Goal: Task Accomplishment & Management: Use online tool/utility

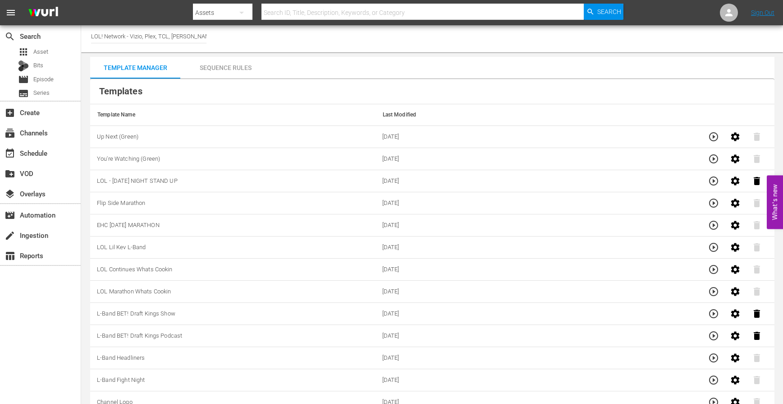
scroll to position [33, 0]
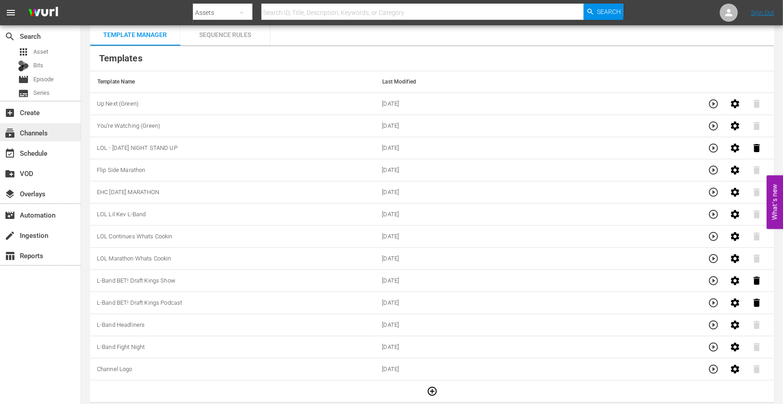
click at [39, 138] on div "subscriptions Channels" at bounding box center [40, 132] width 81 height 18
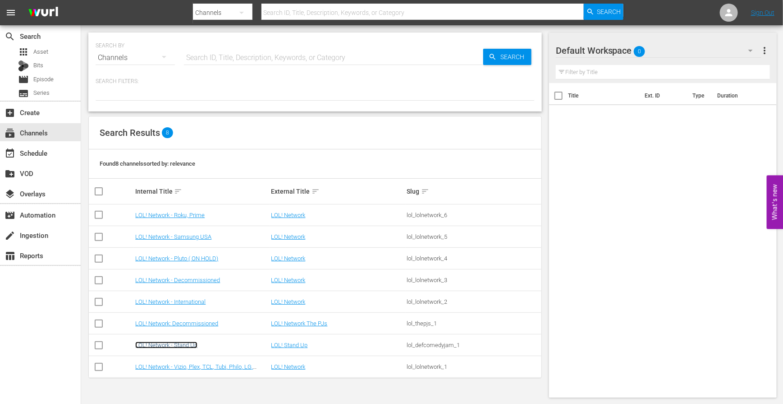
click at [181, 345] on link "LOL! Network - Stand Up" at bounding box center [166, 344] width 62 height 7
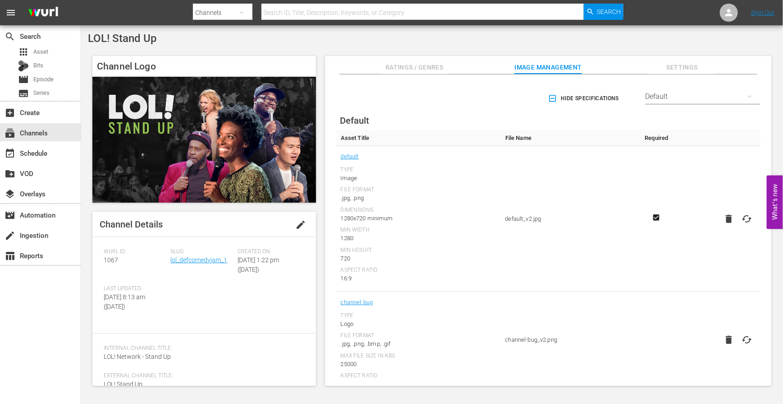
click at [204, 265] on div "Slug: lol_defcomedyjam_1" at bounding box center [204, 266] width 67 height 37
click at [204, 258] on link "lol_defcomedyjam_1" at bounding box center [199, 259] width 57 height 7
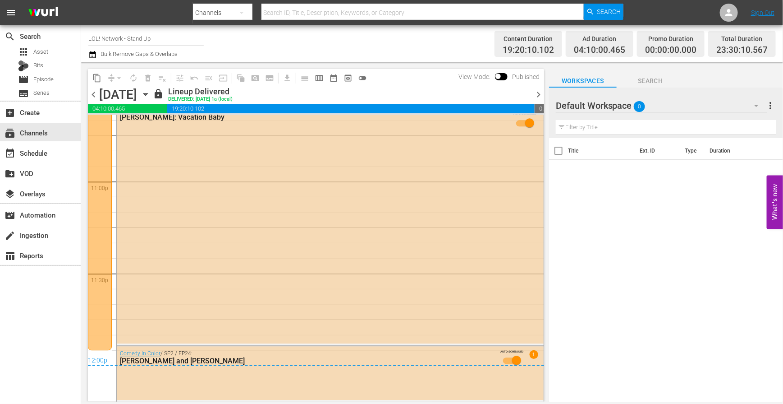
scroll to position [4160, 0]
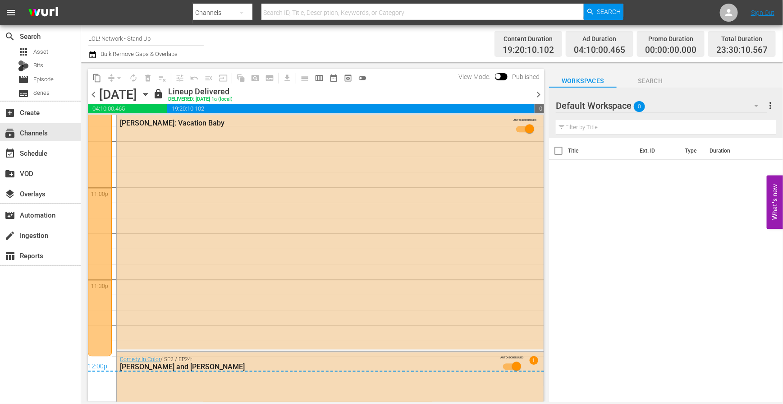
click at [151, 90] on icon "button" at bounding box center [146, 94] width 10 height 10
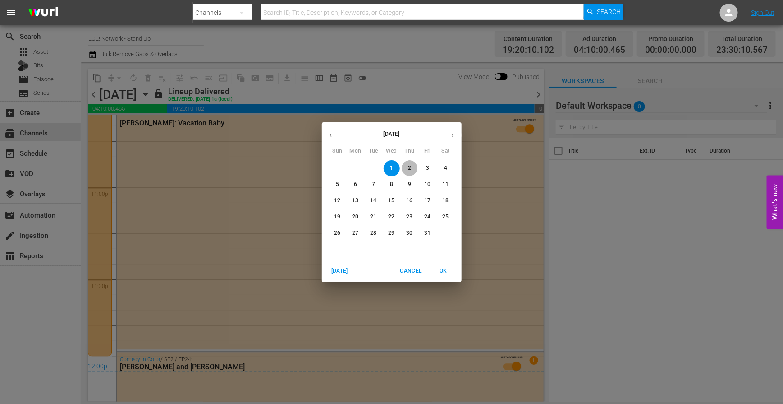
click at [409, 172] on button "2" at bounding box center [410, 168] width 16 height 16
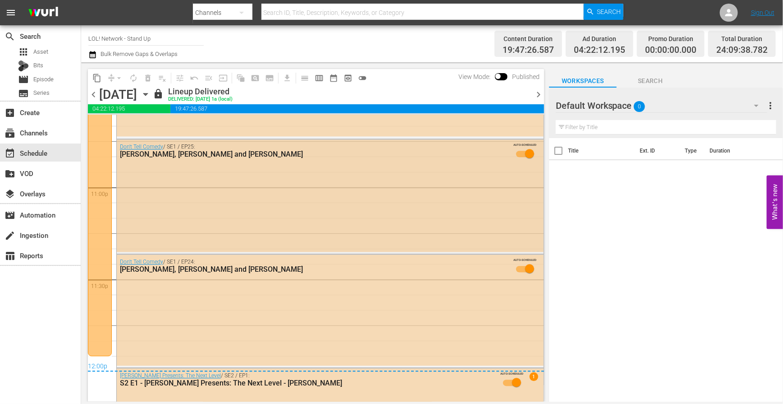
scroll to position [4195, 0]
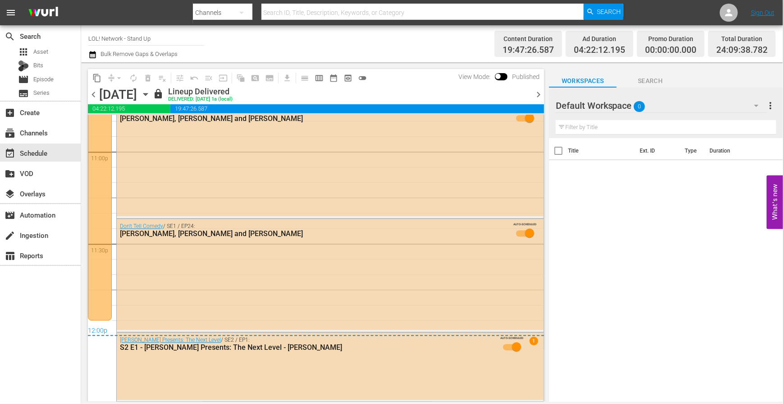
click at [151, 93] on icon "button" at bounding box center [146, 94] width 10 height 10
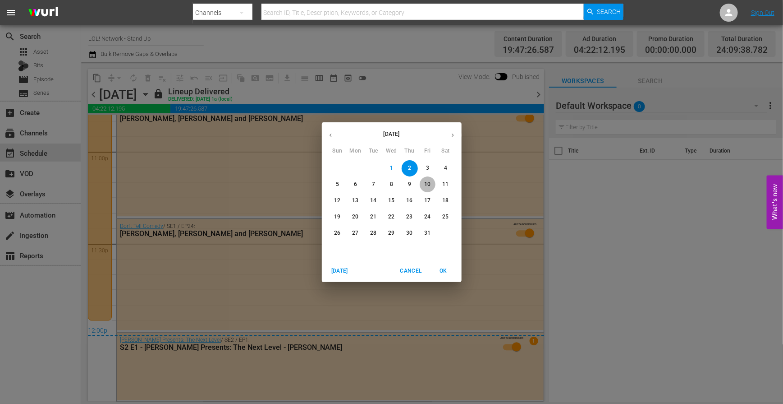
click at [422, 185] on span "10" at bounding box center [428, 184] width 16 height 8
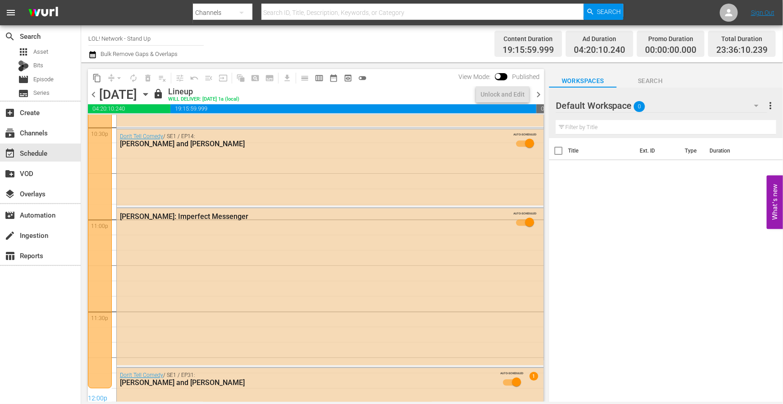
scroll to position [4193, 0]
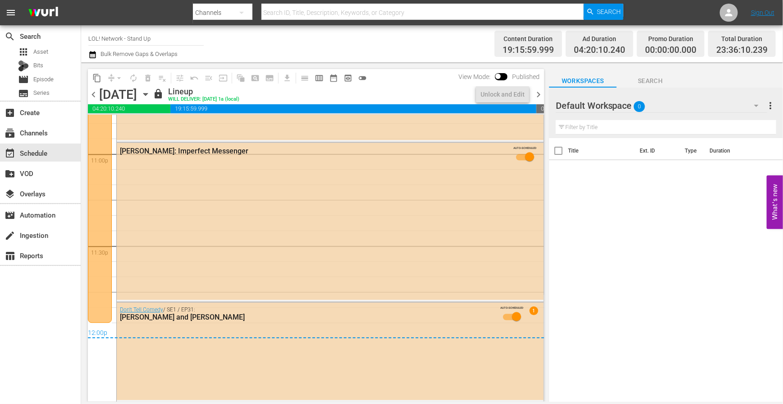
click at [151, 92] on icon "button" at bounding box center [146, 94] width 10 height 10
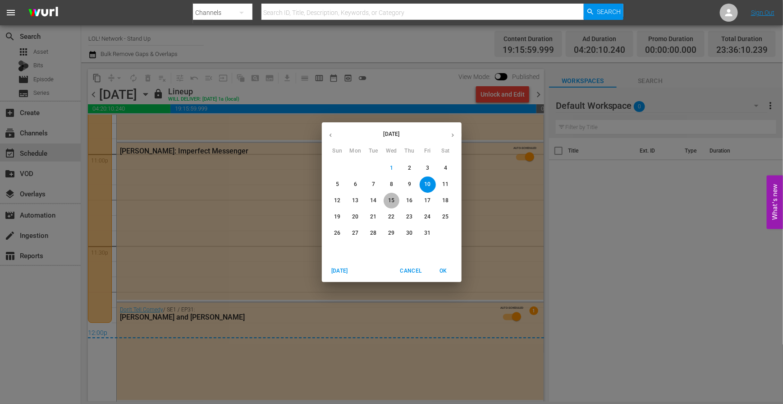
click at [394, 195] on button "15" at bounding box center [392, 201] width 16 height 16
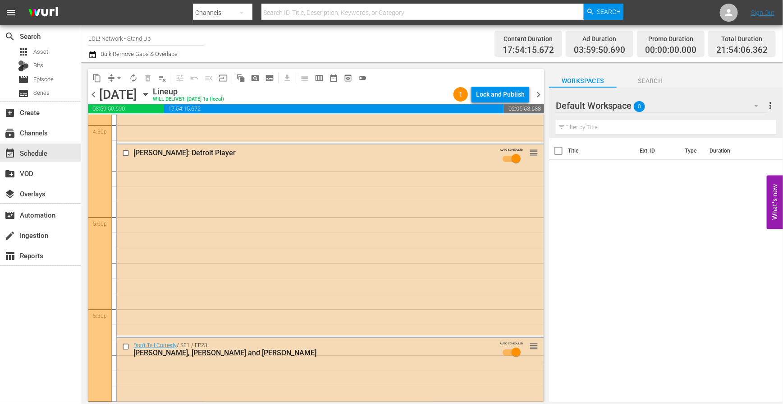
scroll to position [2935, 0]
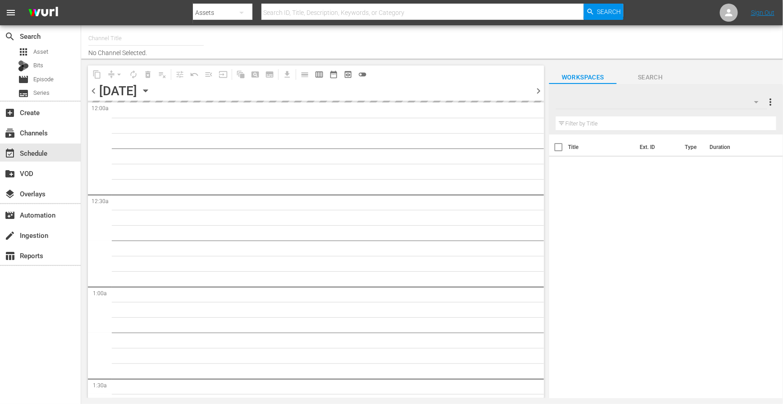
type input "LOL! Network - Stand Up (1067)"
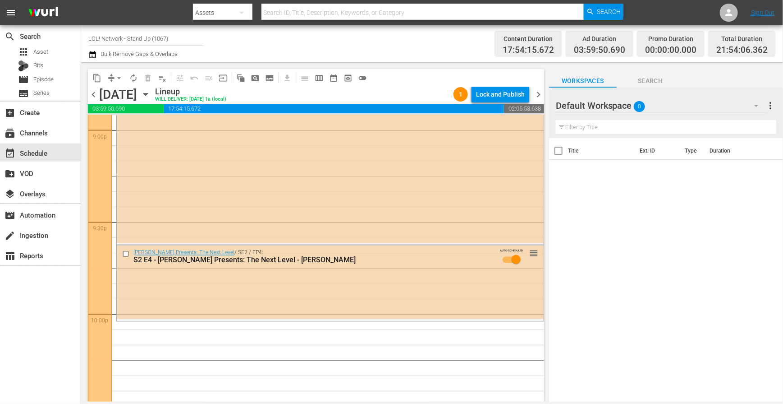
scroll to position [3854, 0]
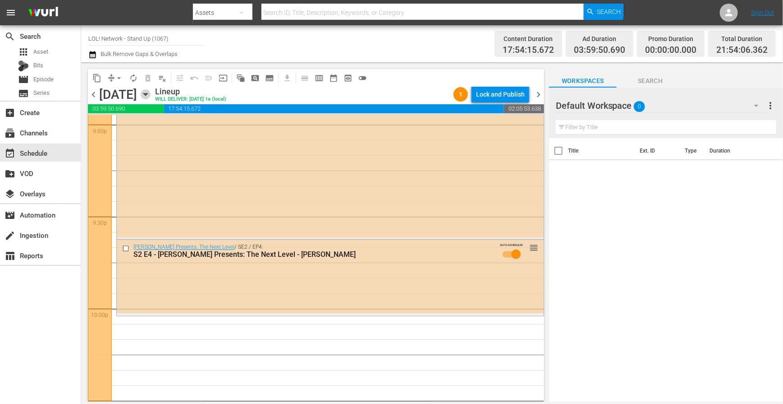
click at [151, 90] on icon "button" at bounding box center [146, 94] width 10 height 10
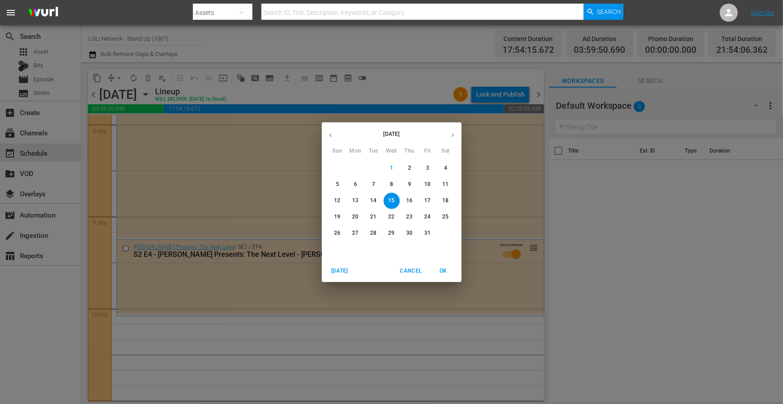
click at [376, 193] on button "14" at bounding box center [374, 201] width 16 height 16
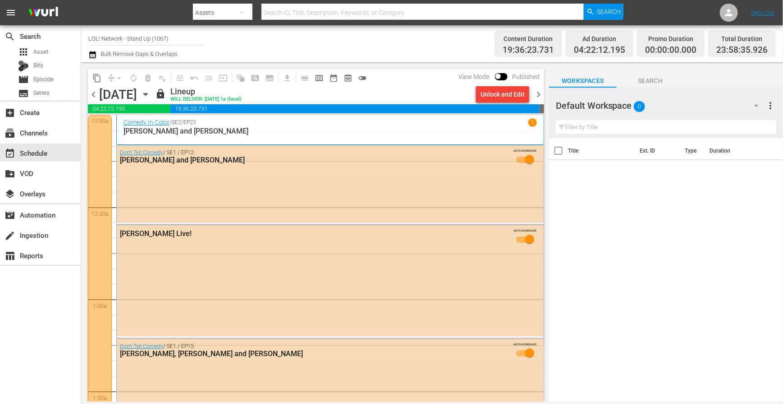
click at [175, 41] on input "LOL! Network - Stand Up (1067)" at bounding box center [145, 39] width 115 height 22
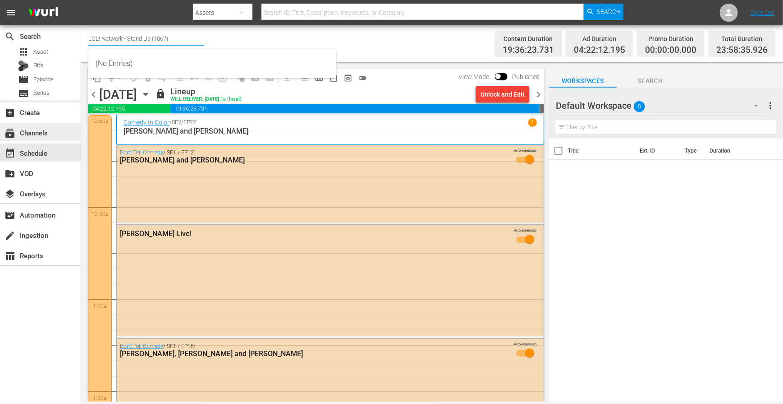
click at [49, 133] on div "subscriptions Channels" at bounding box center [25, 131] width 51 height 8
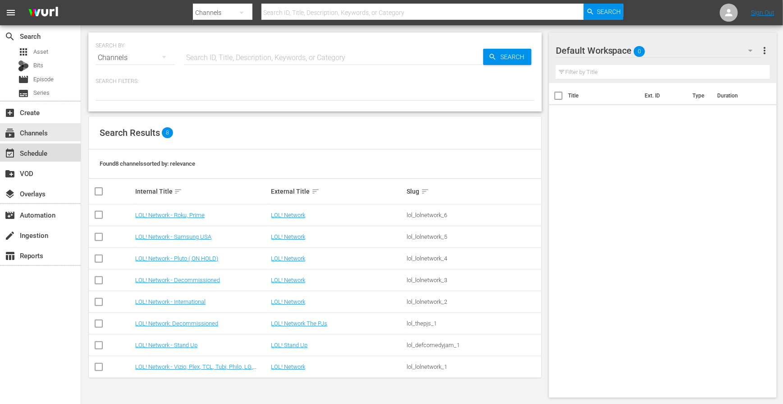
click at [52, 146] on div "event_available Schedule" at bounding box center [40, 152] width 81 height 18
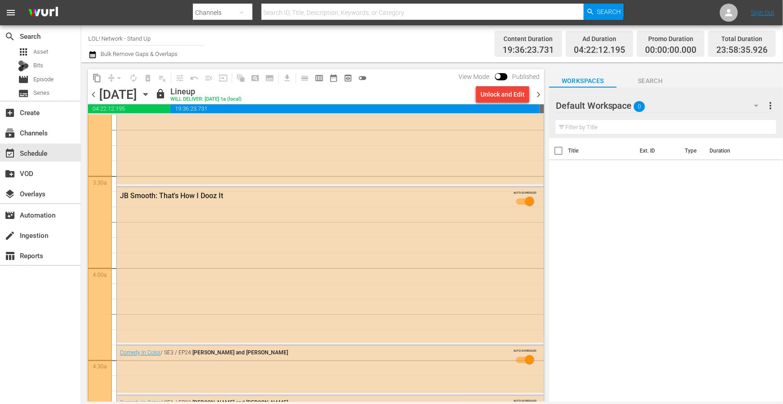
scroll to position [587, 0]
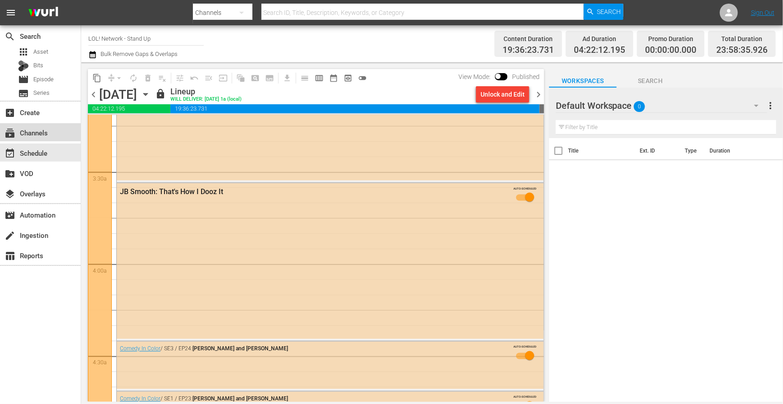
click at [35, 134] on div "subscriptions Channels" at bounding box center [25, 131] width 51 height 8
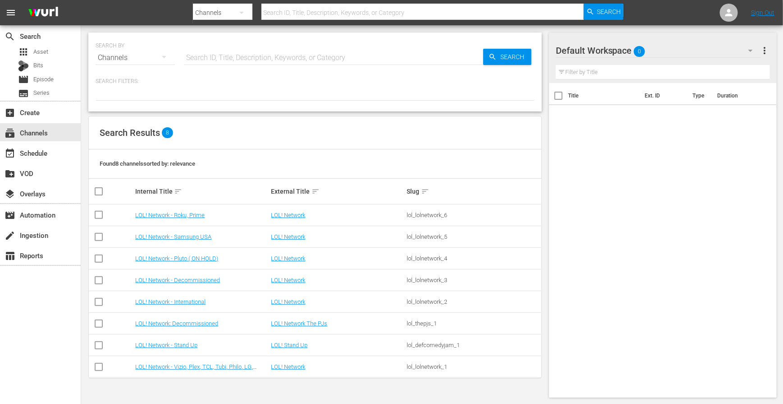
click at [186, 369] on td "LOL! Network - Vizio, Plex, TCL, Tubi, Philo, LG, FireTV" at bounding box center [202, 367] width 136 height 22
click at [189, 368] on link "LOL! Network - Vizio, Plex, TCL, Tubi, Philo, LG, FireTV" at bounding box center [194, 370] width 118 height 14
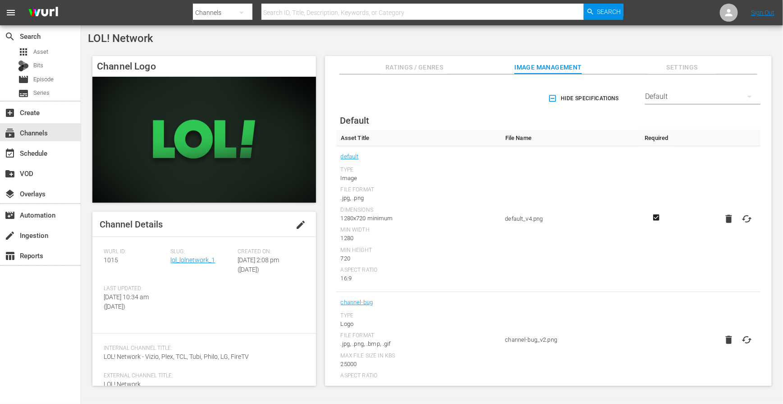
click at [189, 246] on div "Channel Details edit [PERSON_NAME] ID: 1015 Slug: lol_lolnetwork_1 Created On: …" at bounding box center [204, 299] width 224 height 174
click at [189, 262] on link "lol_lolnetwork_1" at bounding box center [193, 259] width 45 height 7
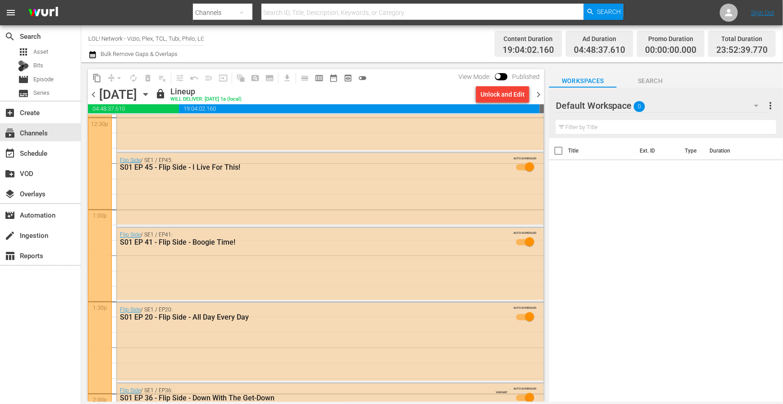
scroll to position [2419, 0]
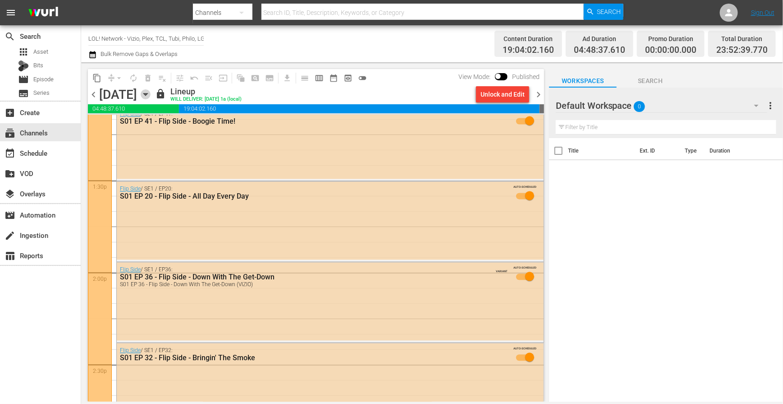
click at [151, 98] on icon "button" at bounding box center [146, 94] width 10 height 10
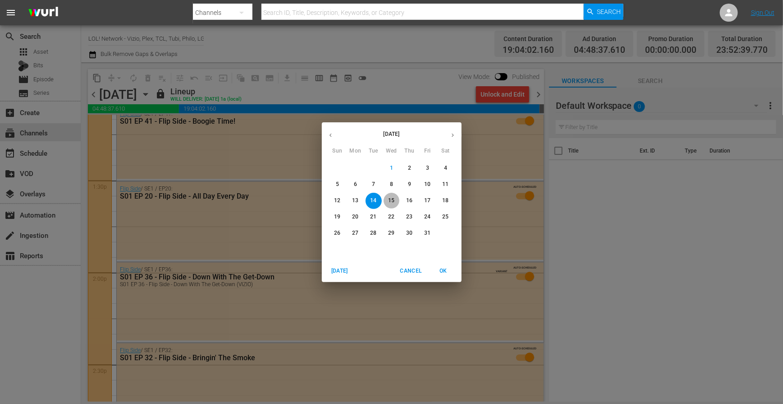
click at [399, 202] on span "15" at bounding box center [392, 201] width 16 height 8
